Goal: Check status: Check status

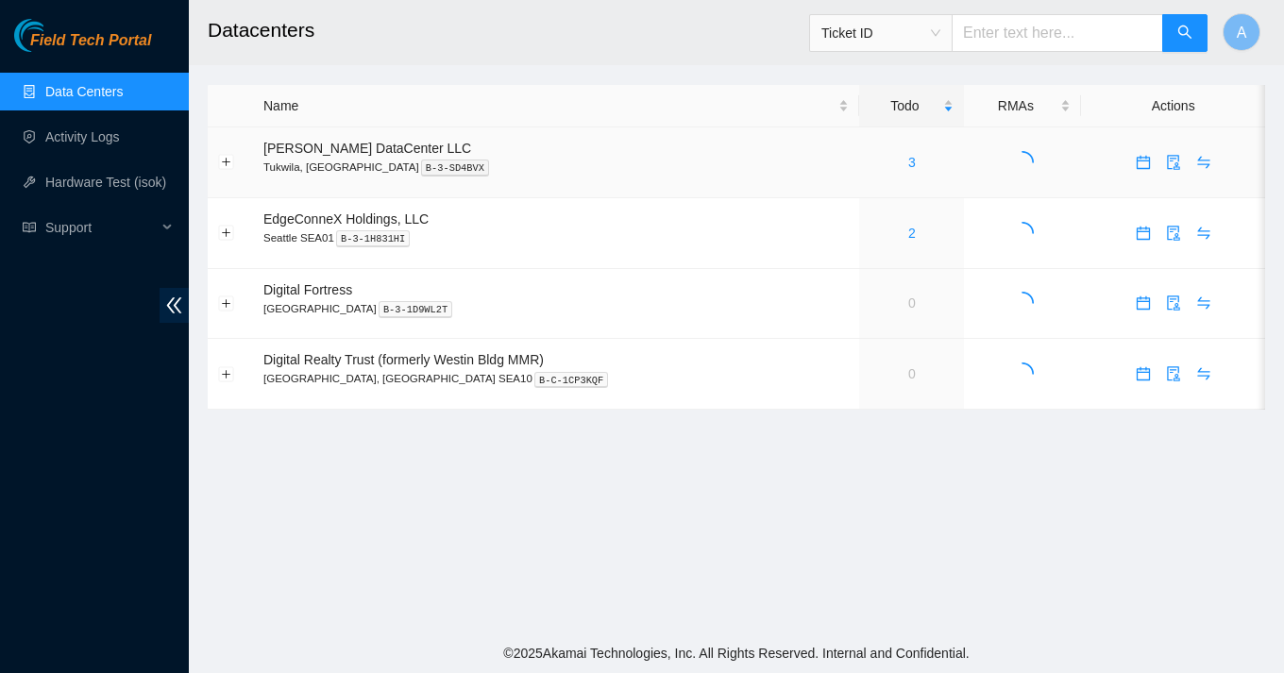
click at [875, 171] on div "3" at bounding box center [911, 162] width 84 height 21
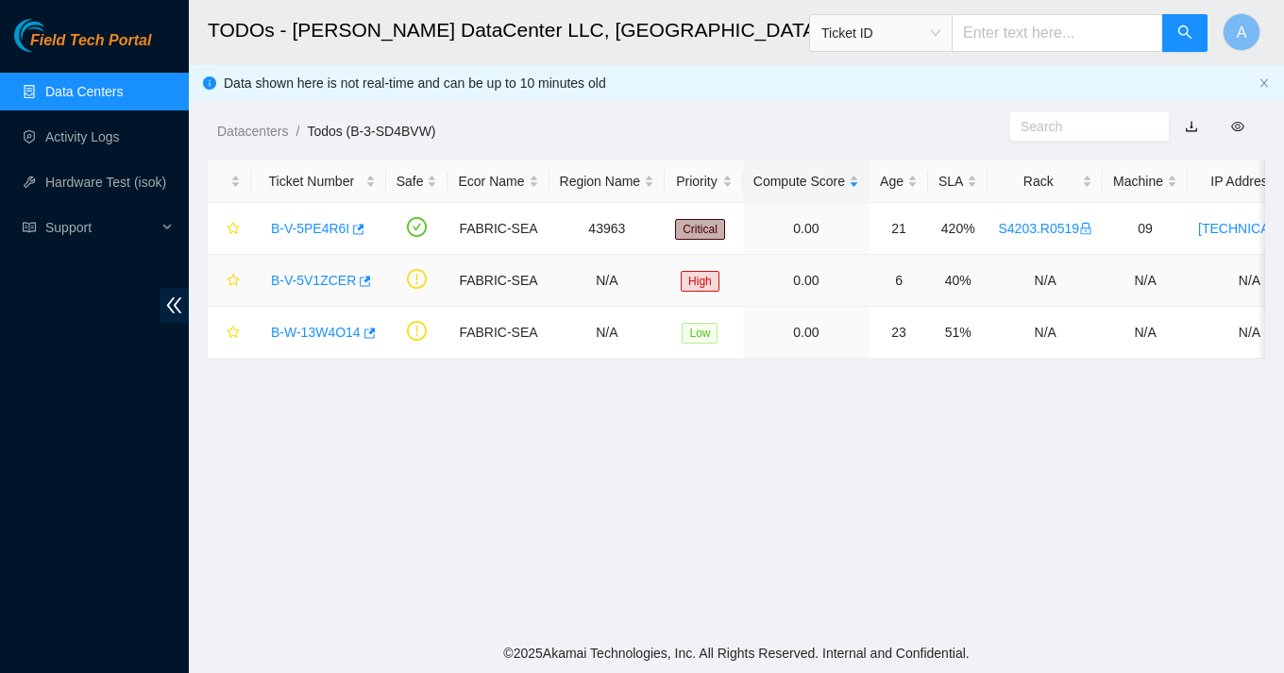
click at [336, 283] on link "B-V-5V1ZCER" at bounding box center [313, 280] width 85 height 15
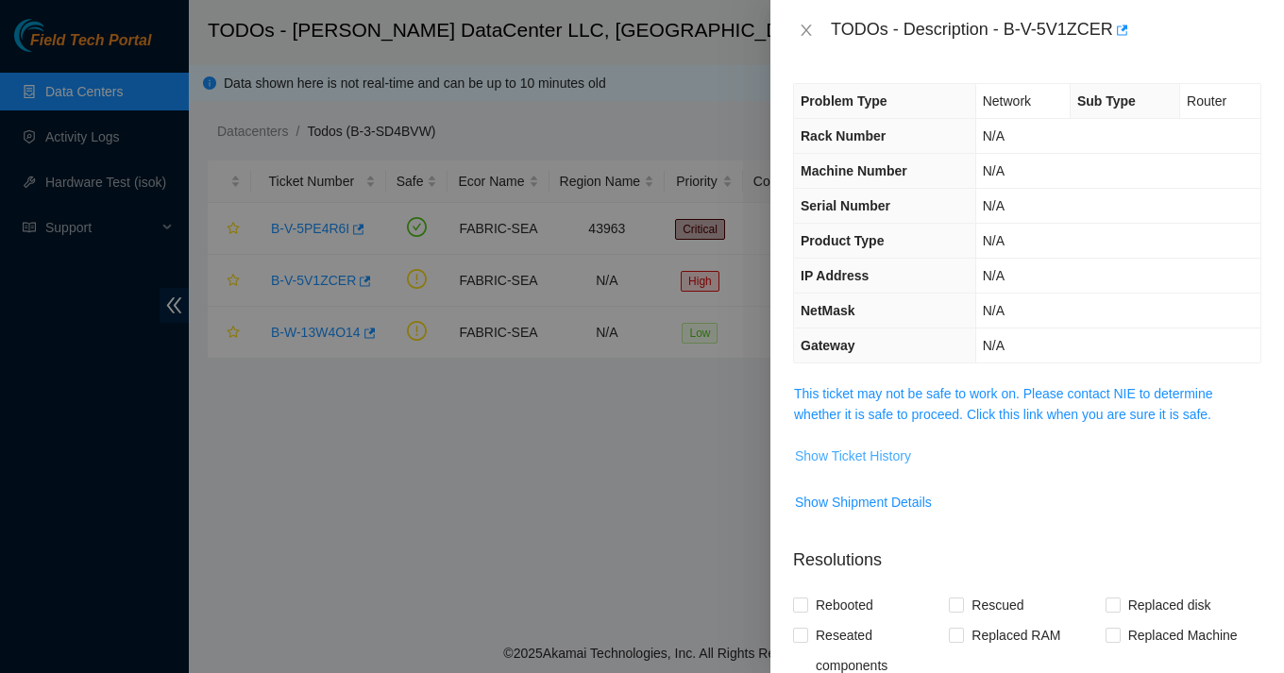
click at [843, 453] on span "Show Ticket History" at bounding box center [853, 455] width 116 height 21
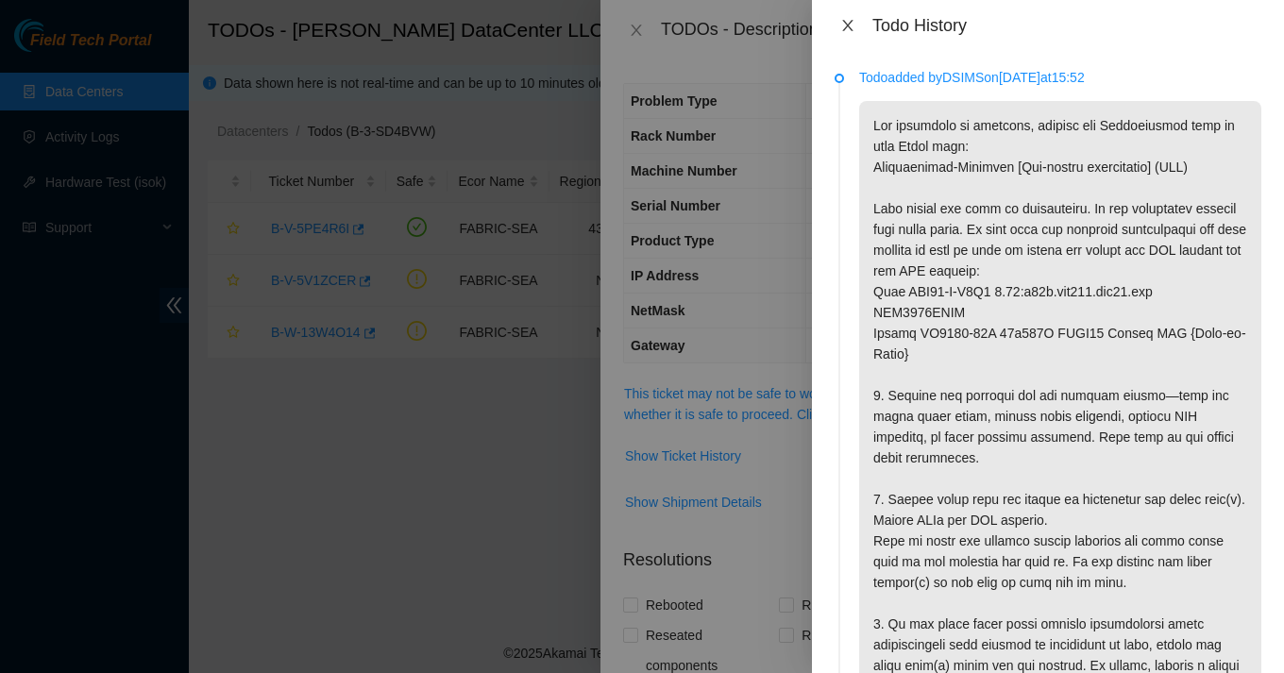
click at [851, 31] on icon "close" at bounding box center [847, 25] width 15 height 15
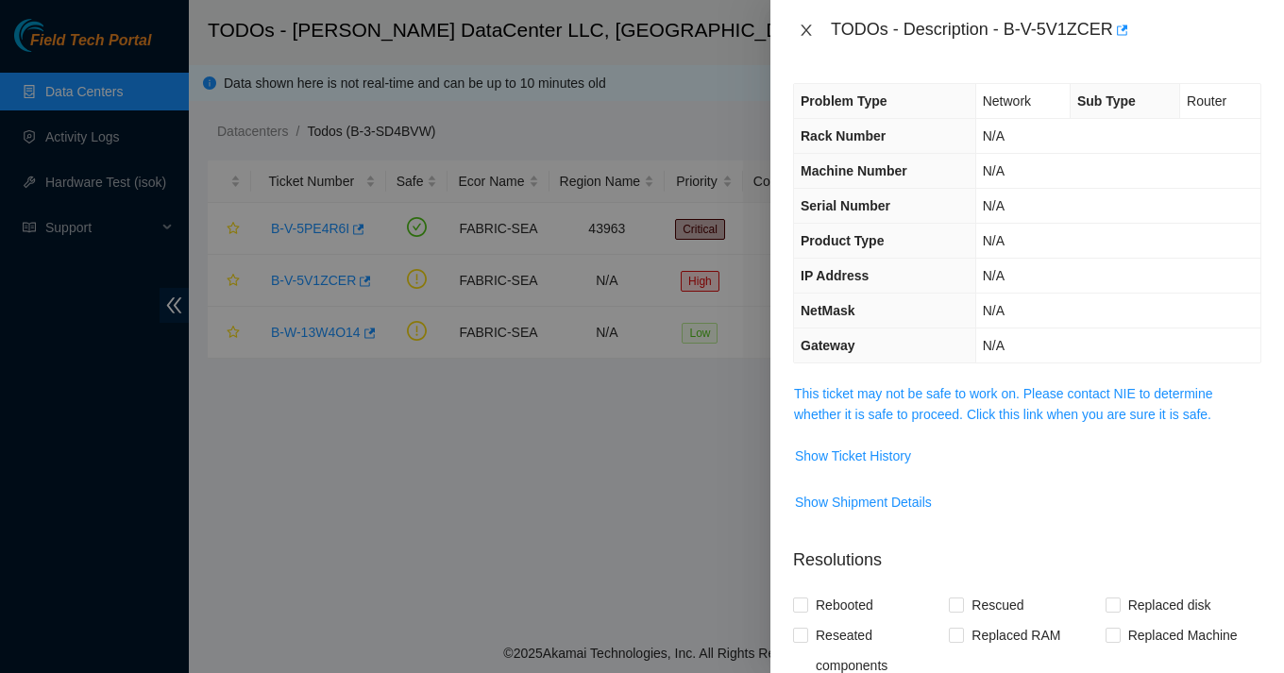
click at [804, 31] on icon "close" at bounding box center [805, 30] width 10 height 11
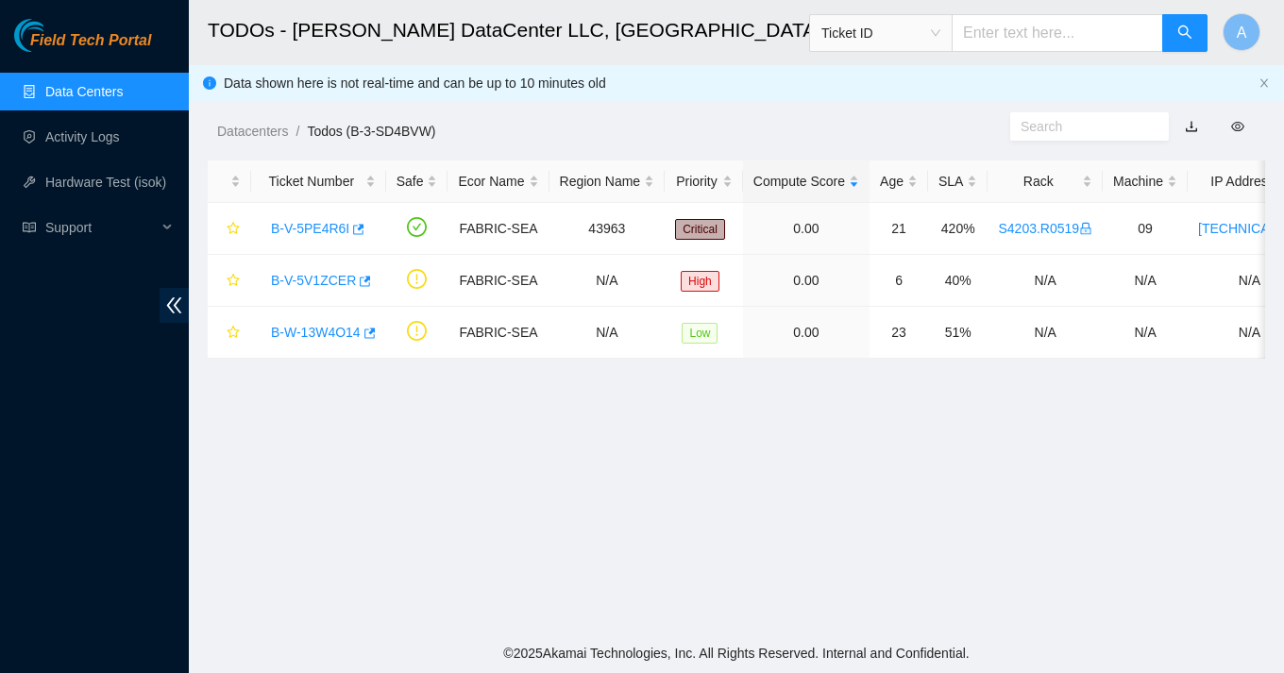
click at [718, 374] on main "TODOs - Sabey DataCenter LLC, Tukwila, WA Ticket ID A Data shown here is not re…" at bounding box center [736, 316] width 1095 height 633
click at [325, 281] on link "B-V-5V1ZCER" at bounding box center [313, 280] width 85 height 15
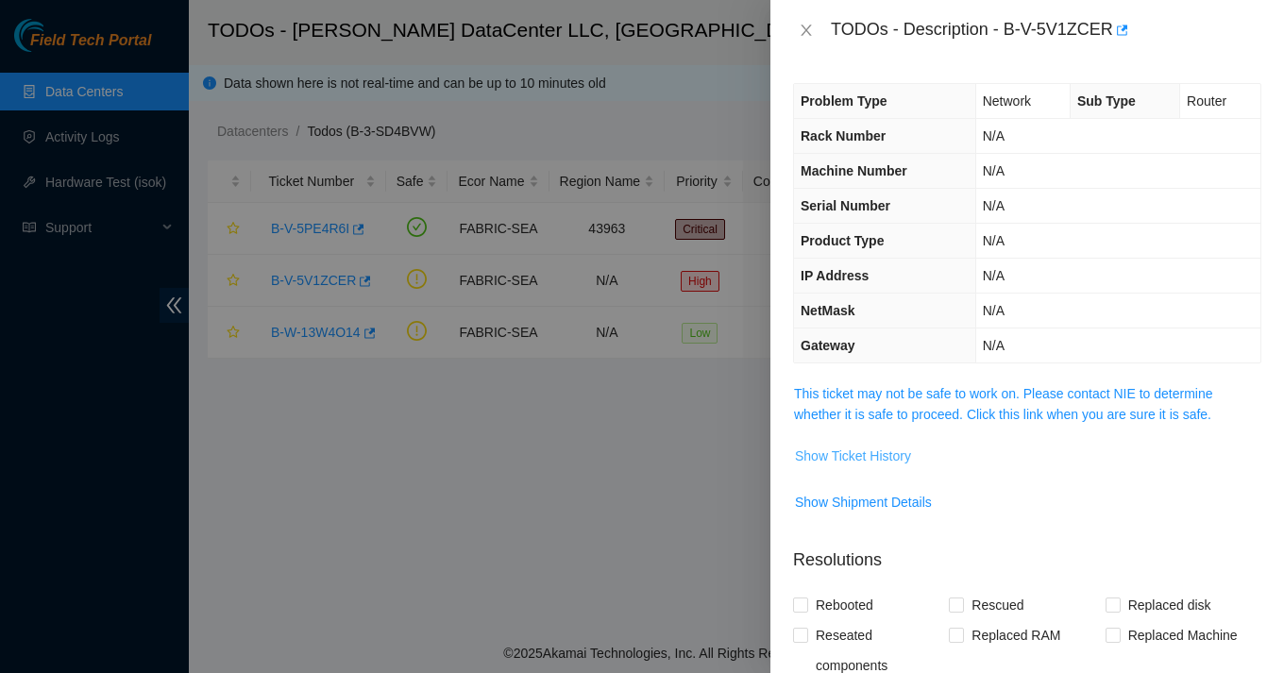
click at [825, 460] on span "Show Ticket History" at bounding box center [853, 455] width 116 height 21
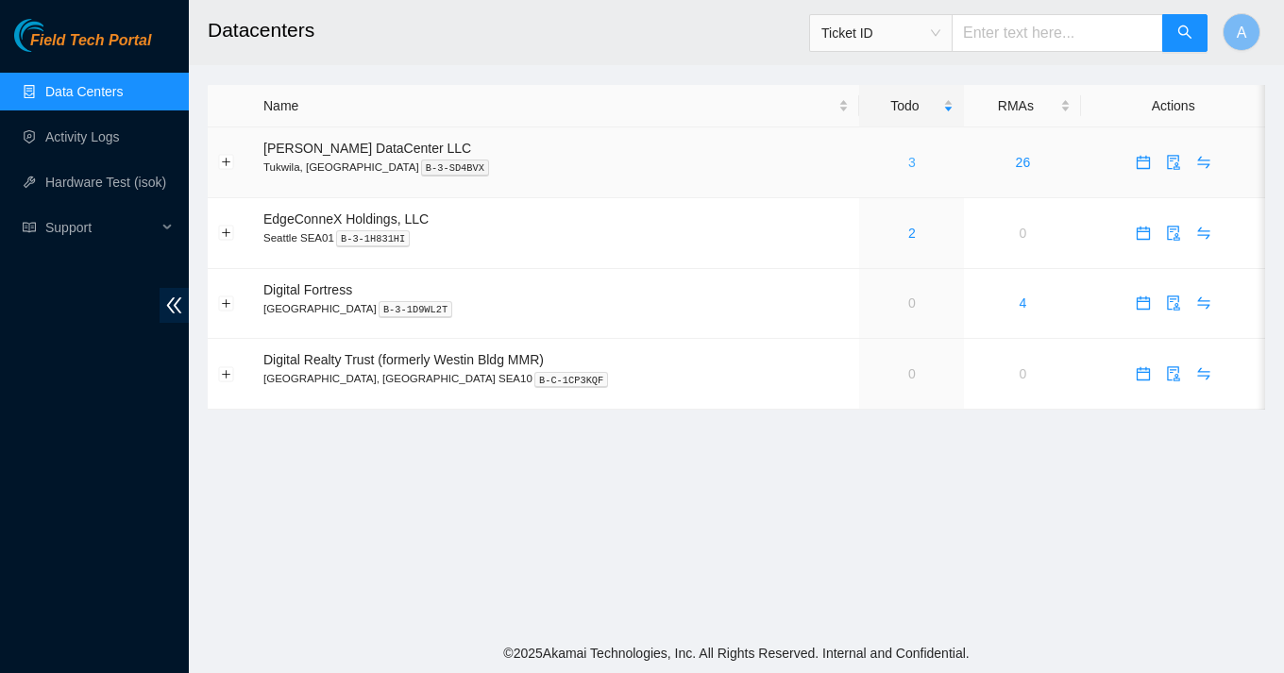
click at [908, 162] on link "3" at bounding box center [912, 162] width 8 height 15
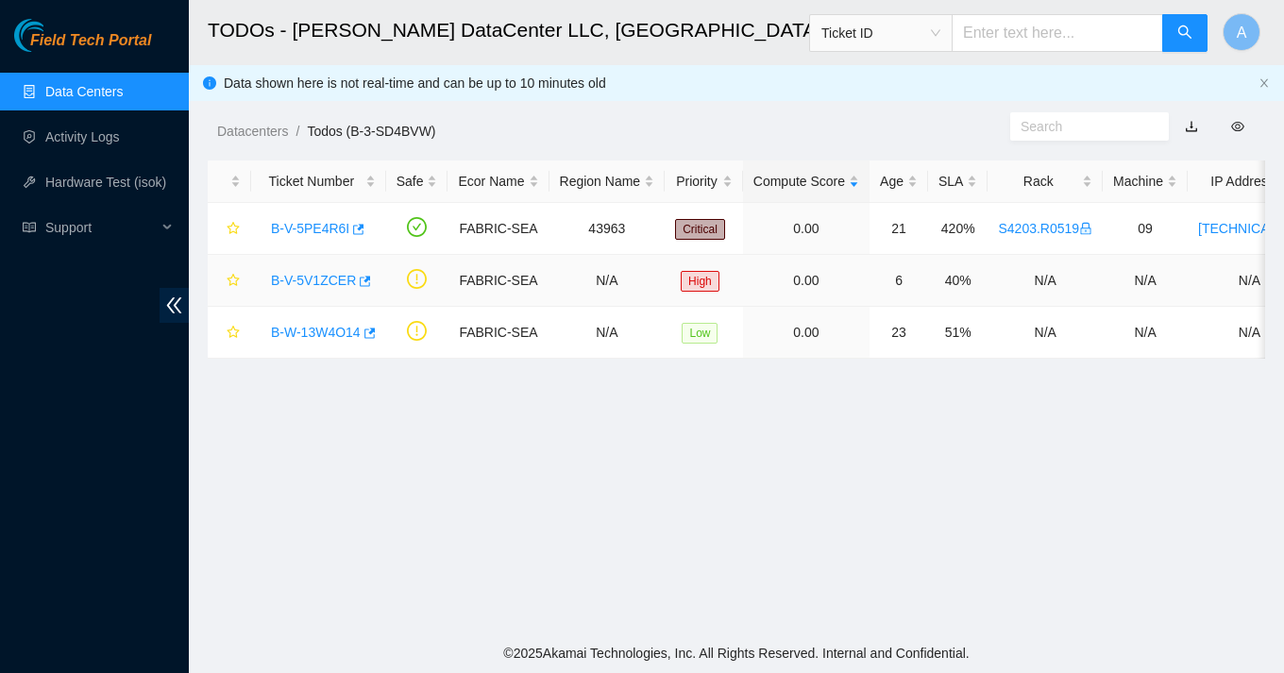
click at [339, 277] on link "B-V-5V1ZCER" at bounding box center [313, 280] width 85 height 15
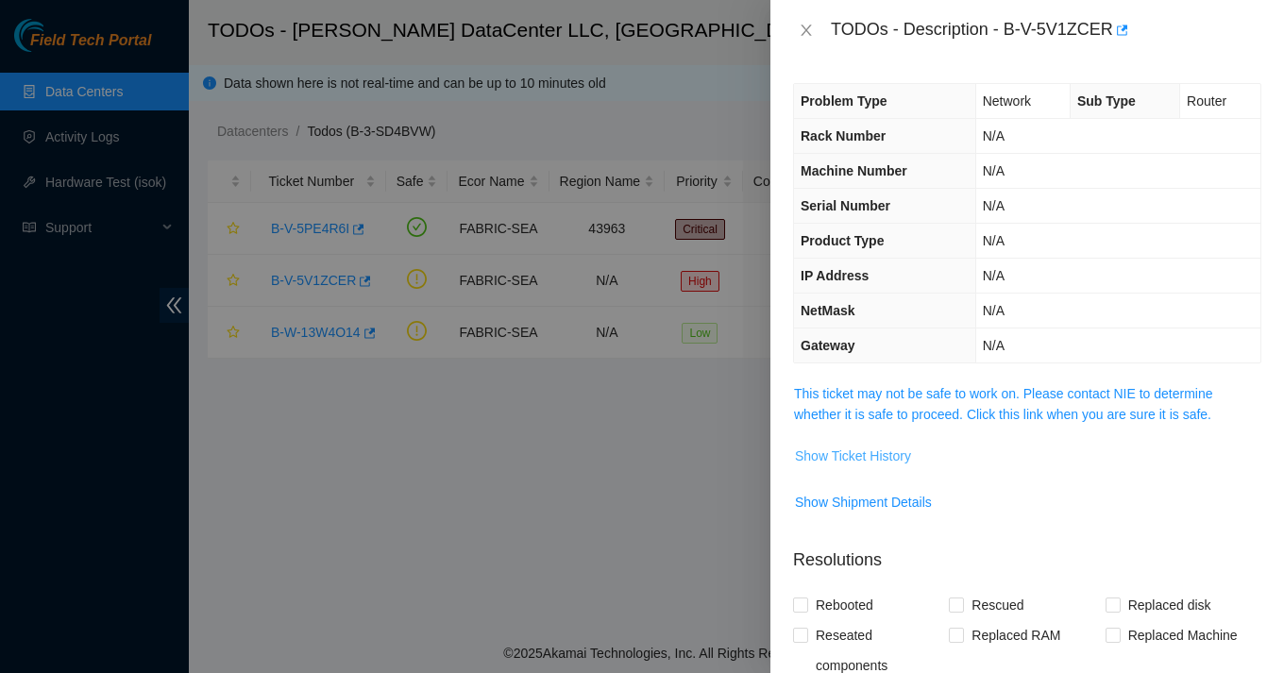
click at [819, 455] on span "Show Ticket History" at bounding box center [853, 455] width 116 height 21
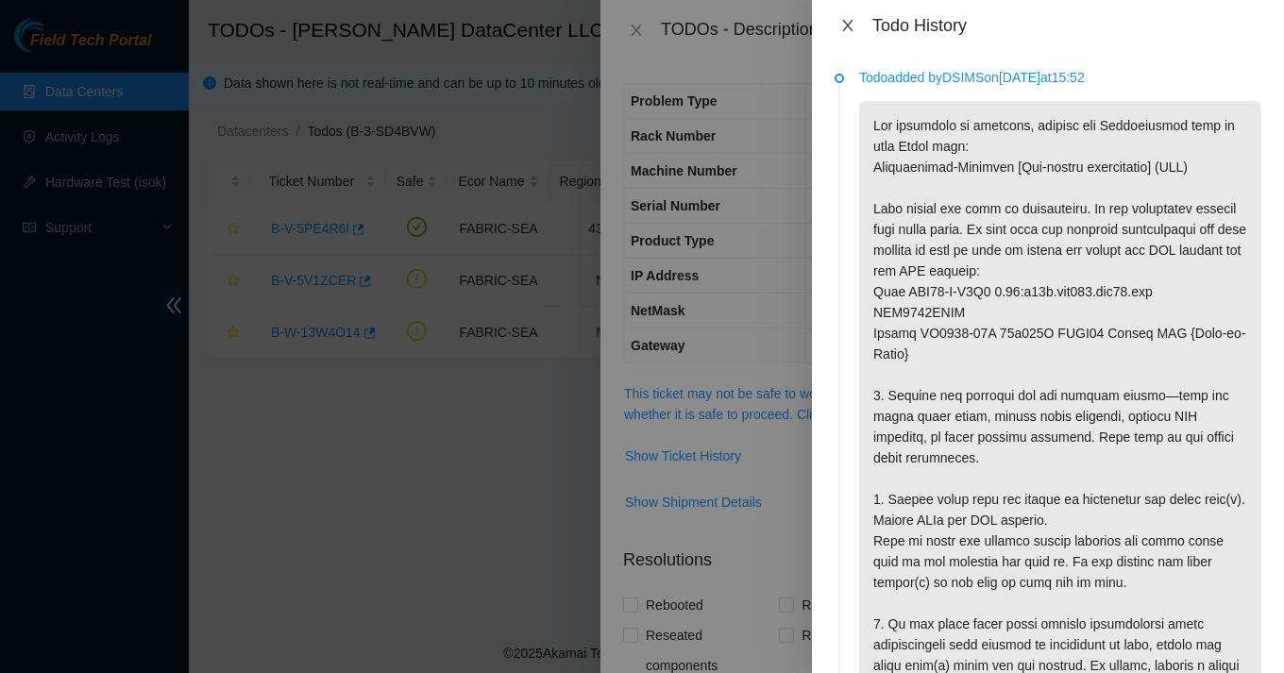
click at [849, 29] on icon "close" at bounding box center [847, 25] width 10 height 11
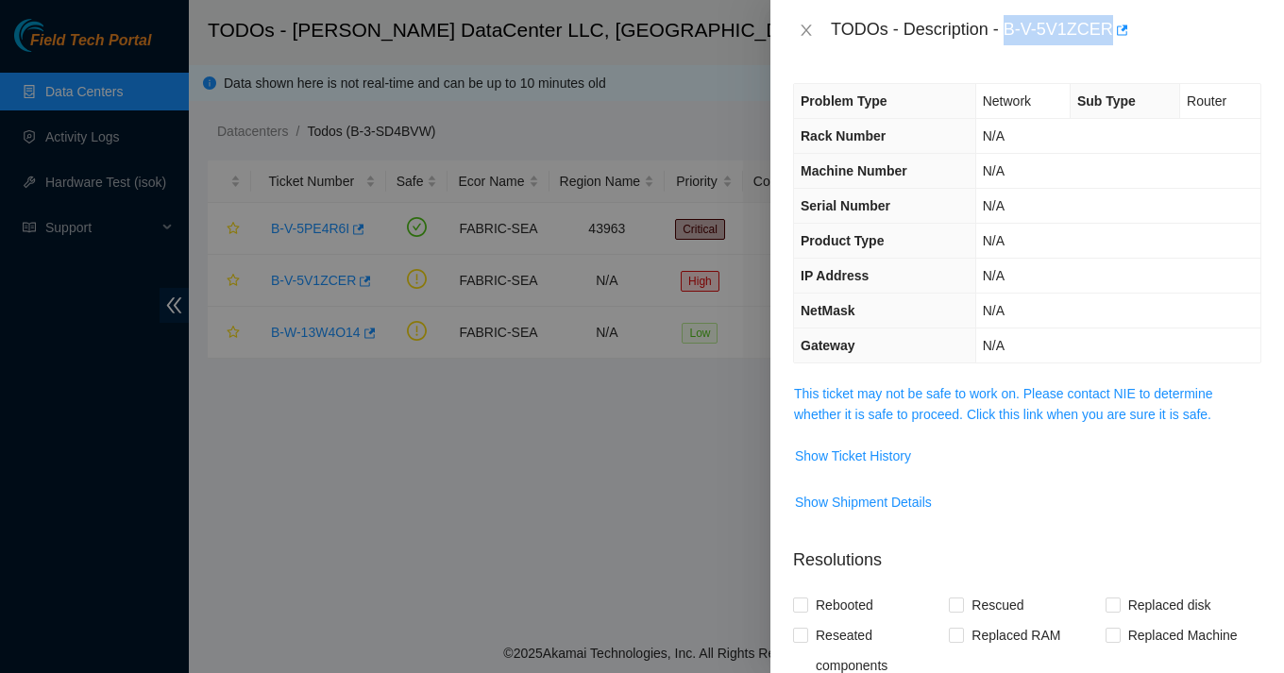
drag, startPoint x: 1011, startPoint y: 28, endPoint x: 1114, endPoint y: 28, distance: 102.9
click at [1114, 28] on div "TODOs - Description - B-V-5V1ZCER" at bounding box center [1046, 30] width 430 height 30
copy div "B-V-5V1ZCER"
click at [844, 461] on span "Show Ticket History" at bounding box center [853, 455] width 116 height 21
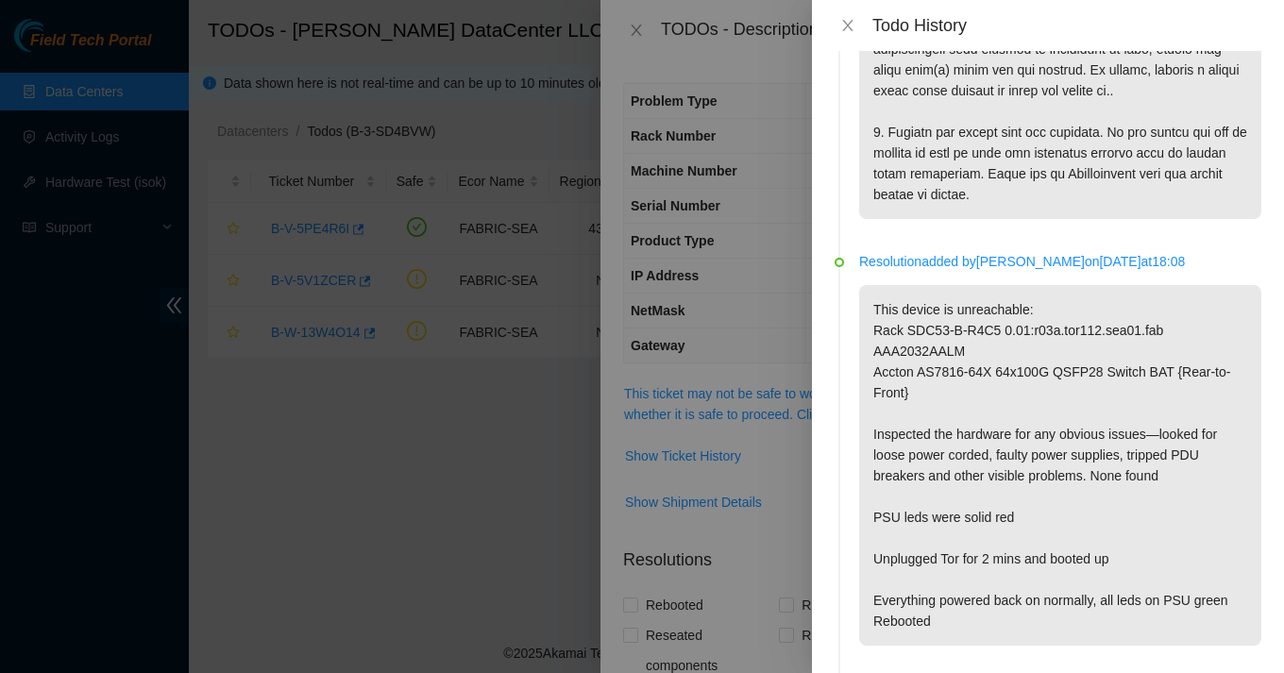
scroll to position [596, 0]
